Goal: Task Accomplishment & Management: Manage account settings

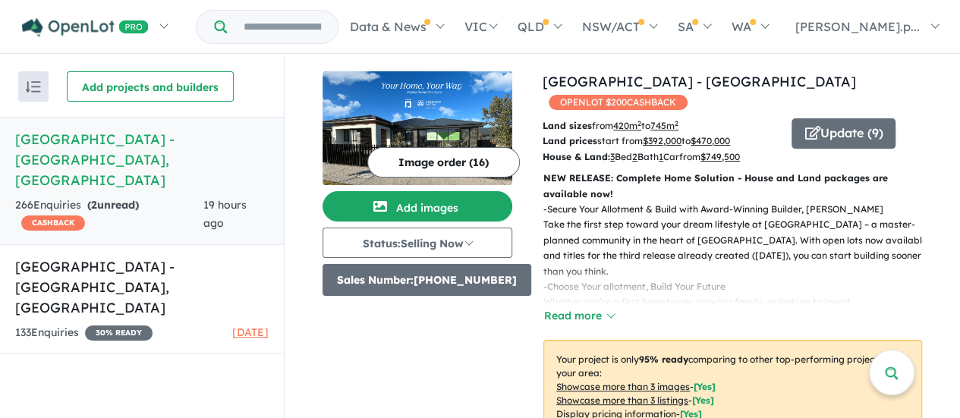
click at [507, 276] on button "Sales Number: [PHONE_NUMBER]" at bounding box center [427, 280] width 209 height 32
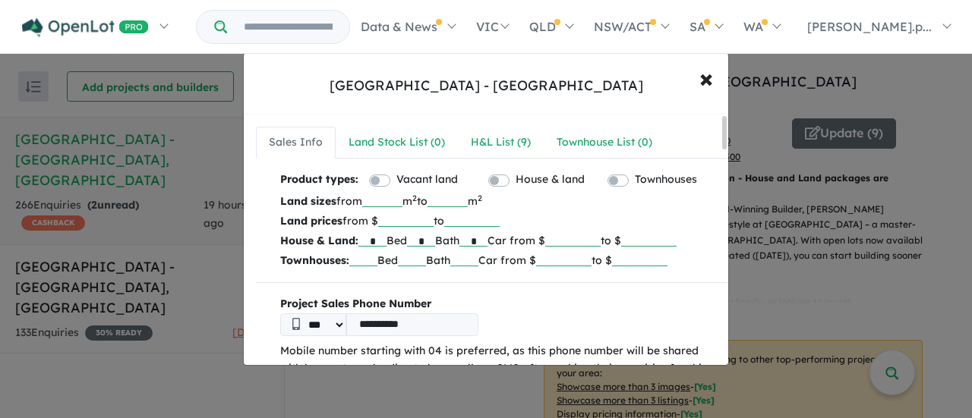
click at [440, 321] on input "**********" at bounding box center [412, 324] width 132 height 23
type input "*"
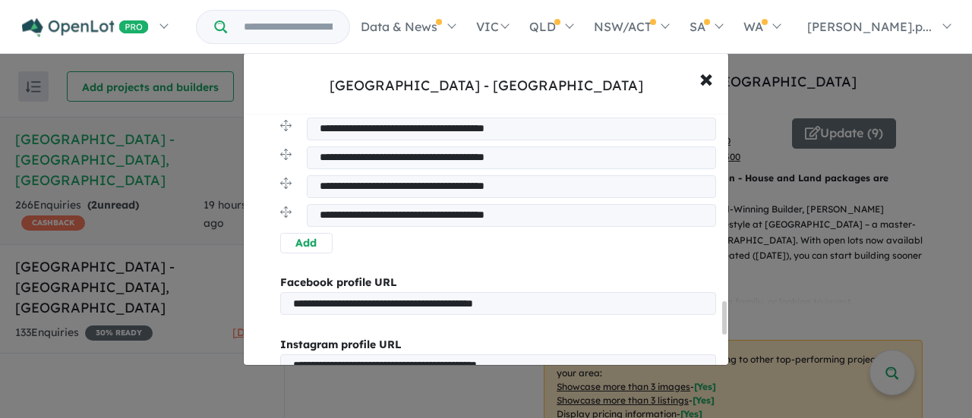
scroll to position [1679, 0]
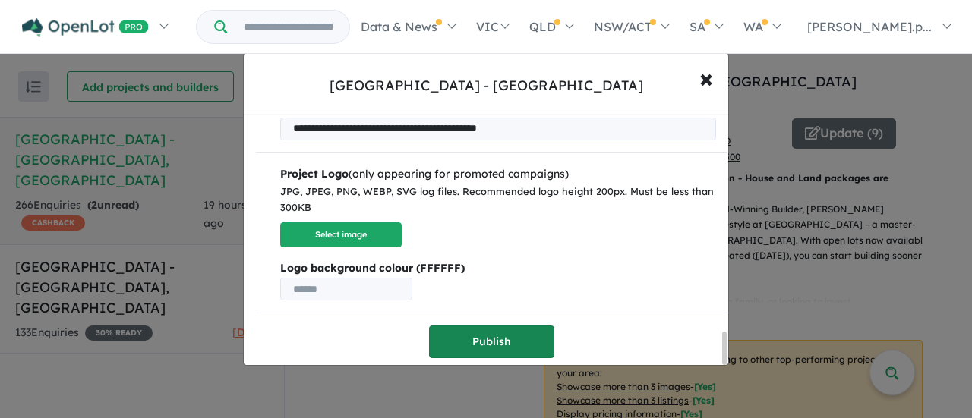
type input "**********"
click at [487, 332] on button "Publish" at bounding box center [491, 342] width 125 height 33
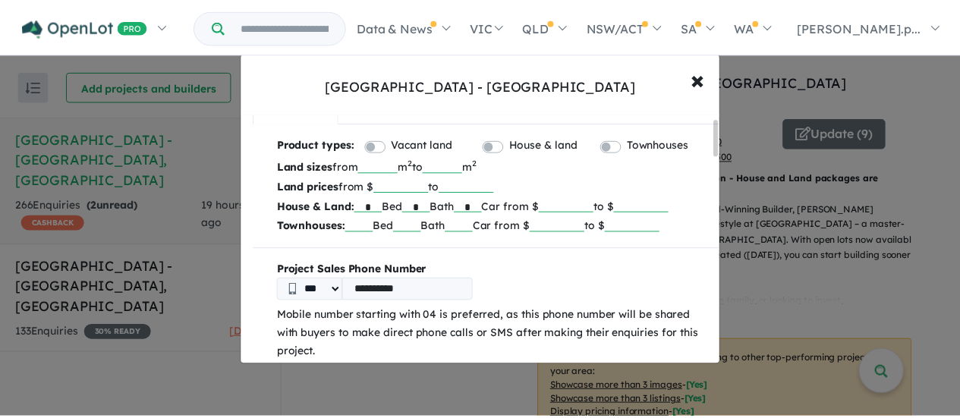
scroll to position [0, 0]
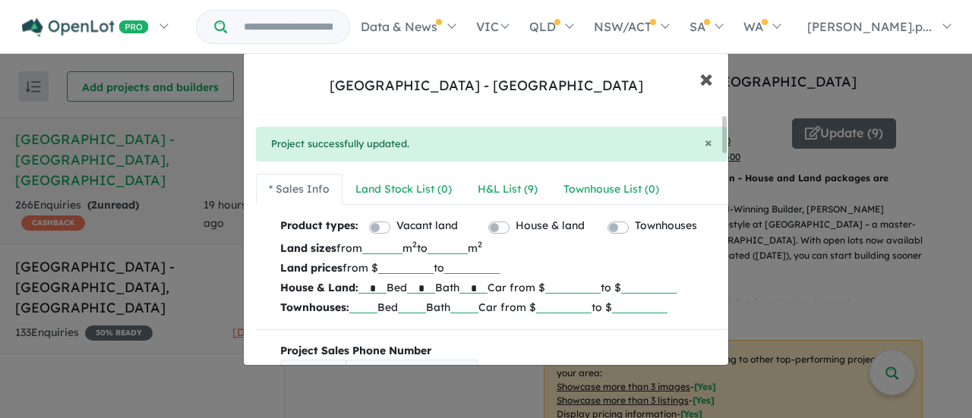
click at [707, 78] on span "×" at bounding box center [706, 77] width 14 height 33
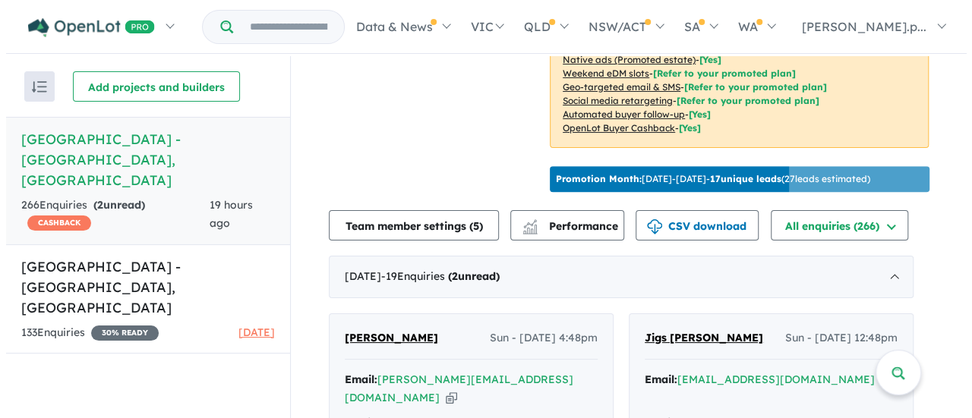
scroll to position [455, 0]
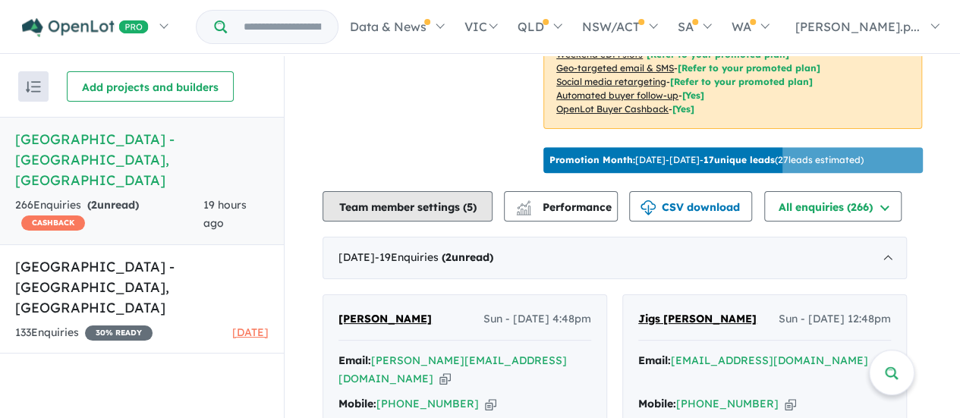
click at [393, 222] on button "Team member settings ( 5 )" at bounding box center [408, 206] width 170 height 30
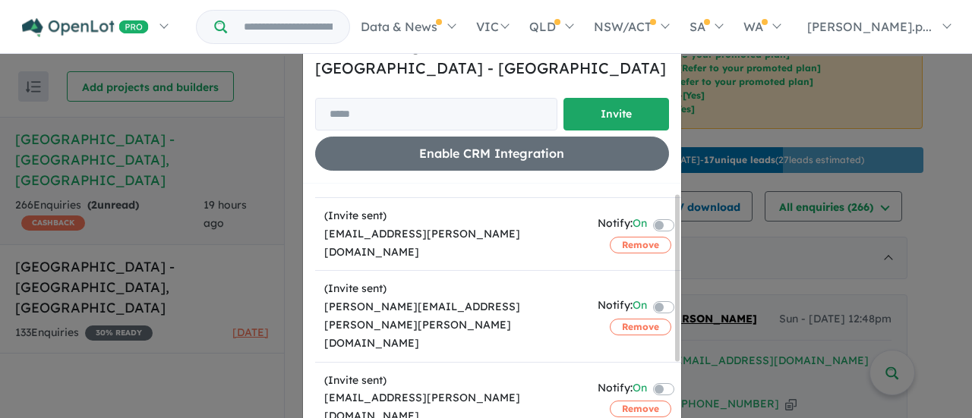
scroll to position [0, 0]
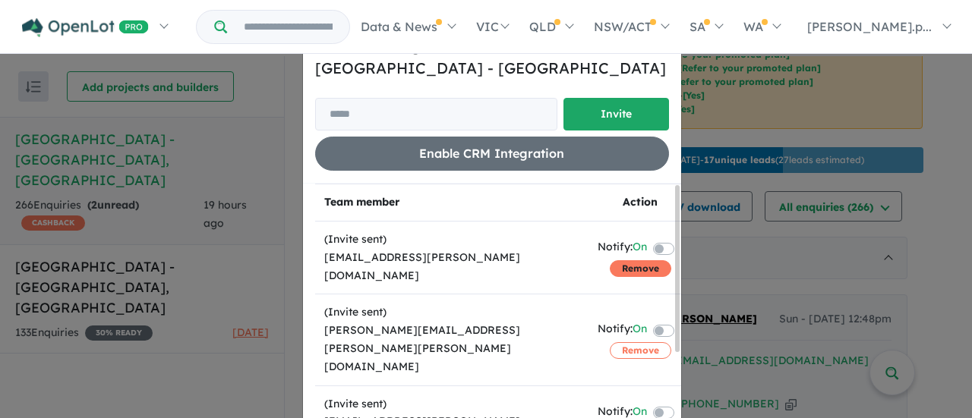
click at [621, 262] on button "Remove" at bounding box center [640, 268] width 61 height 17
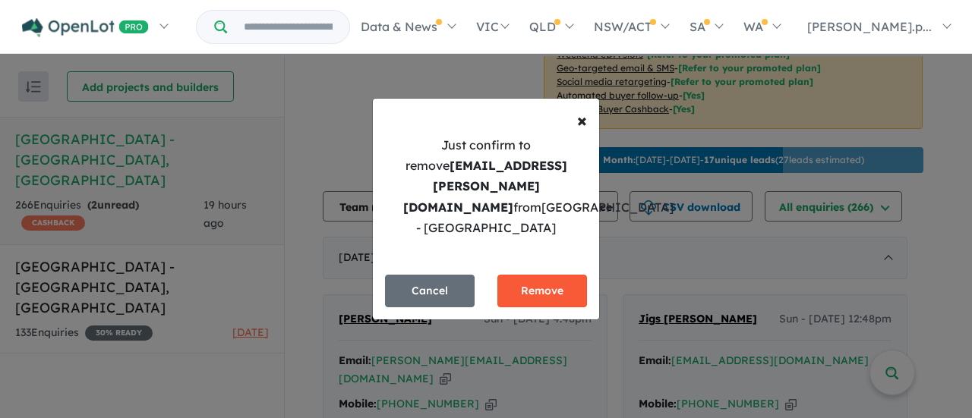
click at [541, 279] on button "Remove" at bounding box center [542, 291] width 90 height 33
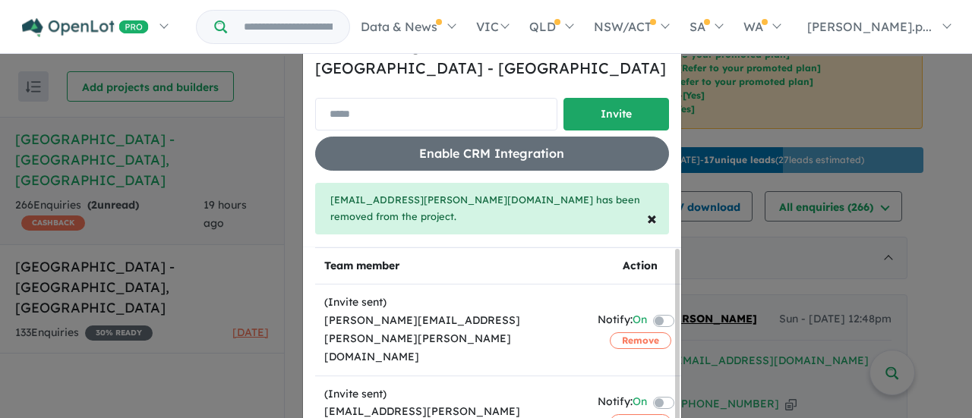
click at [416, 115] on input "email" at bounding box center [436, 114] width 242 height 33
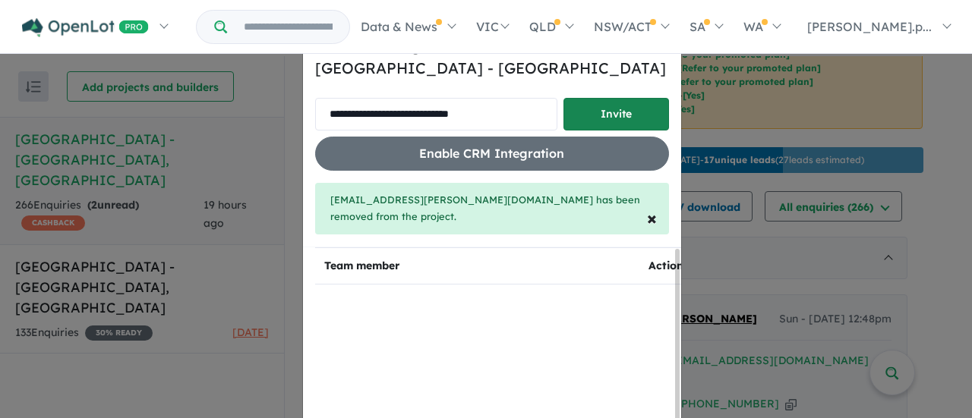
type input "**********"
click at [604, 118] on button "Invite" at bounding box center [616, 114] width 106 height 33
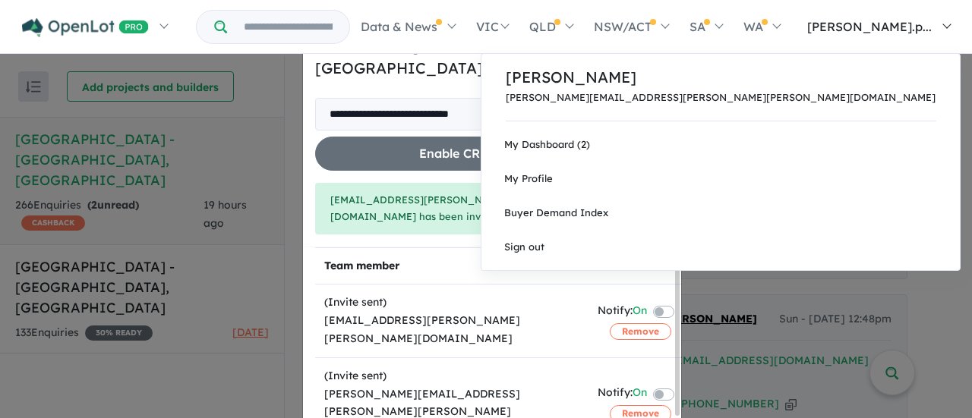
click at [938, 27] on link "[PERSON_NAME].p..." at bounding box center [875, 26] width 170 height 53
click at [947, 28] on link "[PERSON_NAME].p..." at bounding box center [875, 26] width 170 height 53
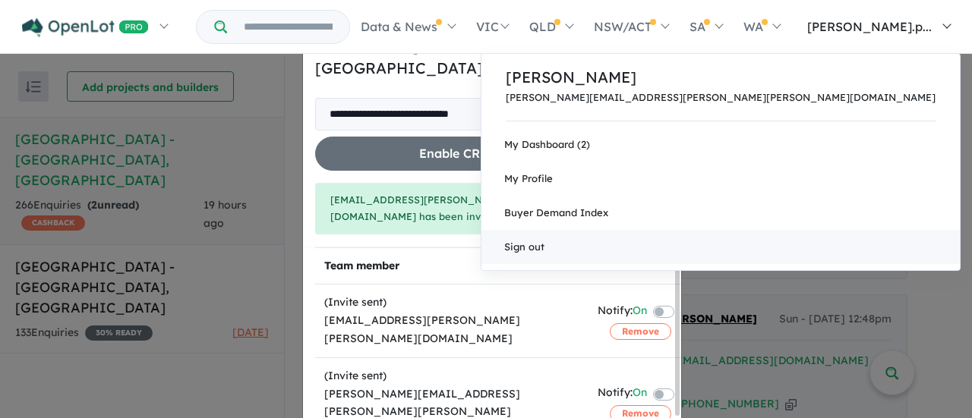
click at [799, 245] on link "Sign out" at bounding box center [720, 247] width 478 height 34
